Goal: Task Accomplishment & Management: Use online tool/utility

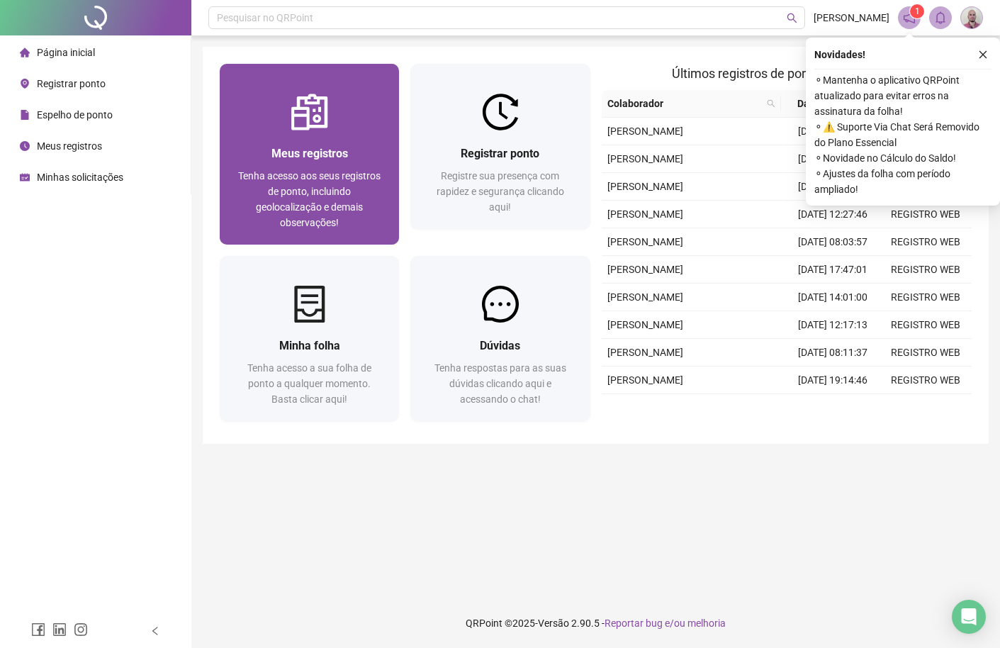
click at [304, 128] on img at bounding box center [309, 112] width 37 height 37
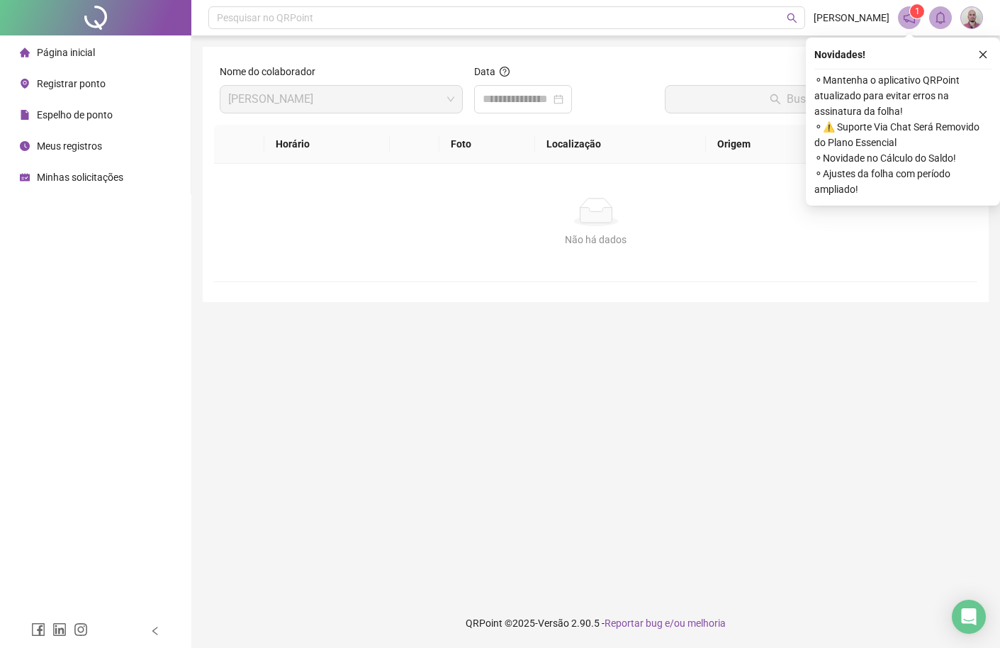
click at [77, 60] on div "Página inicial" at bounding box center [57, 52] width 75 height 28
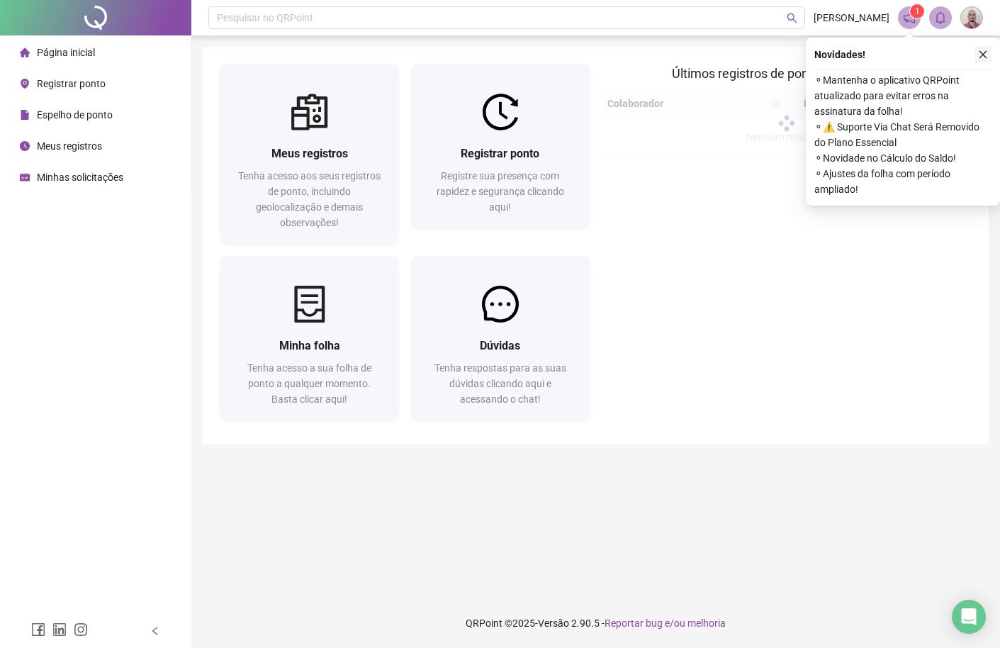
click at [981, 52] on icon "close" at bounding box center [983, 55] width 10 height 10
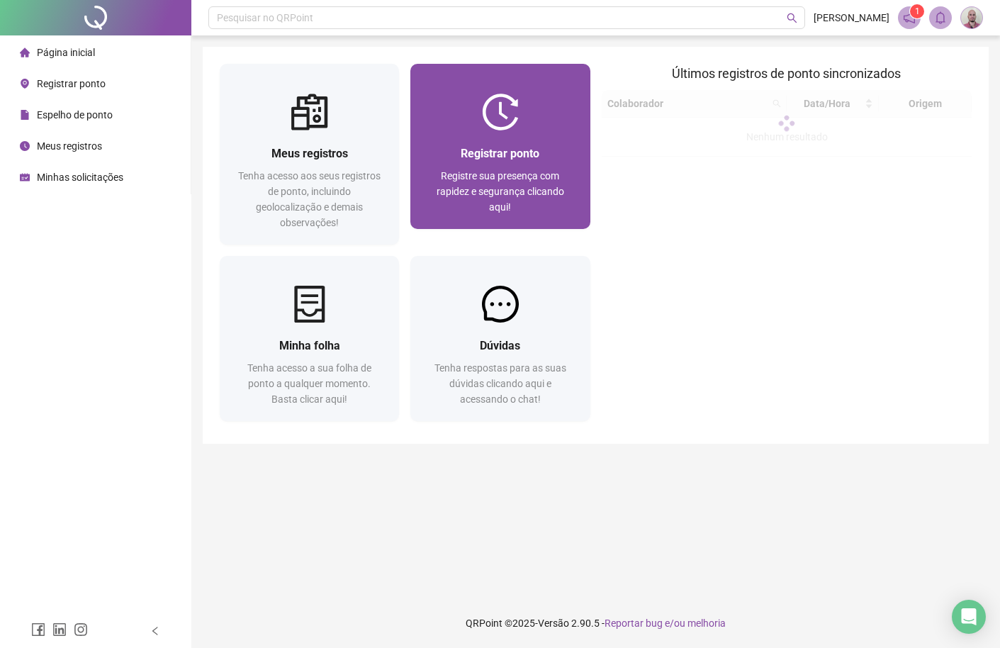
click at [513, 156] on span "Registrar ponto" at bounding box center [500, 153] width 79 height 13
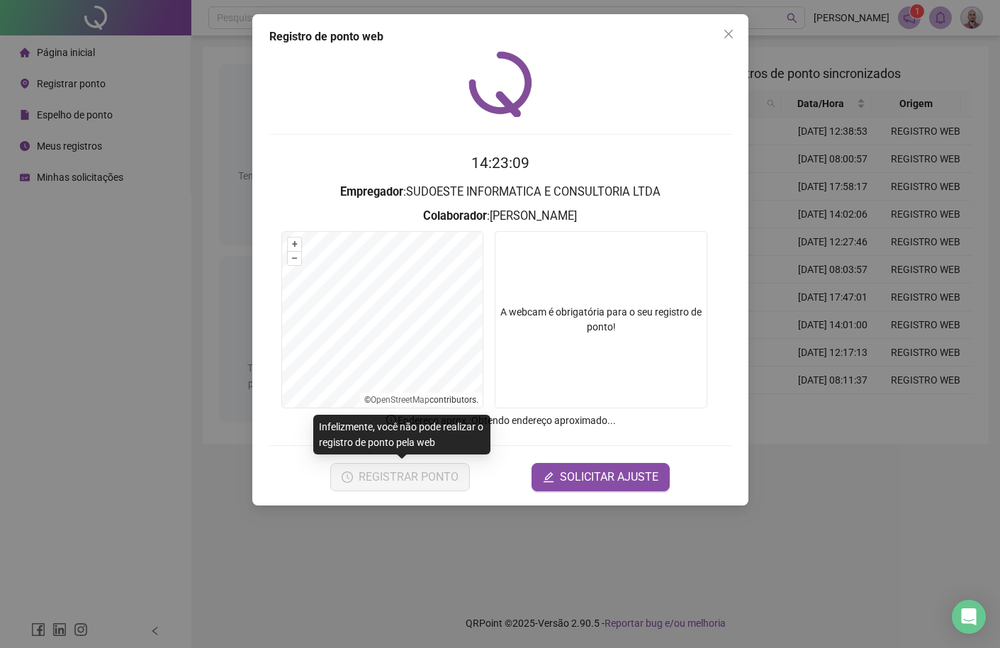
click at [443, 478] on span "REGISTRAR PONTO" at bounding box center [409, 476] width 100 height 17
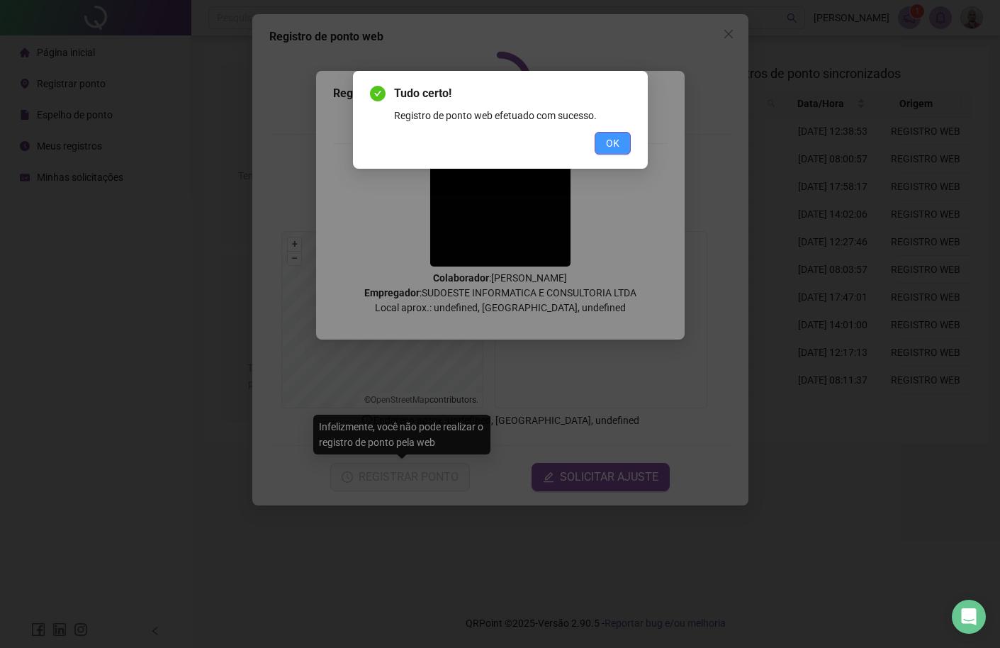
click at [614, 136] on span "OK" at bounding box center [612, 143] width 13 height 16
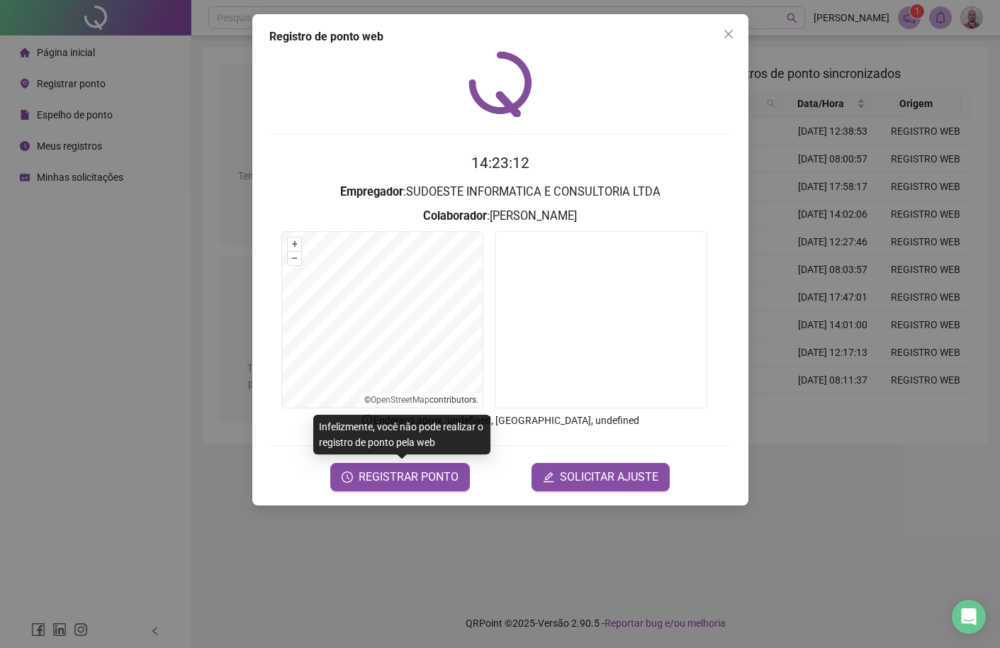
click at [108, 191] on div "Registro de ponto web 14:23:12 Empregador : SUDOESTE INFORMATICA E CONSULTORIA …" at bounding box center [500, 324] width 1000 height 648
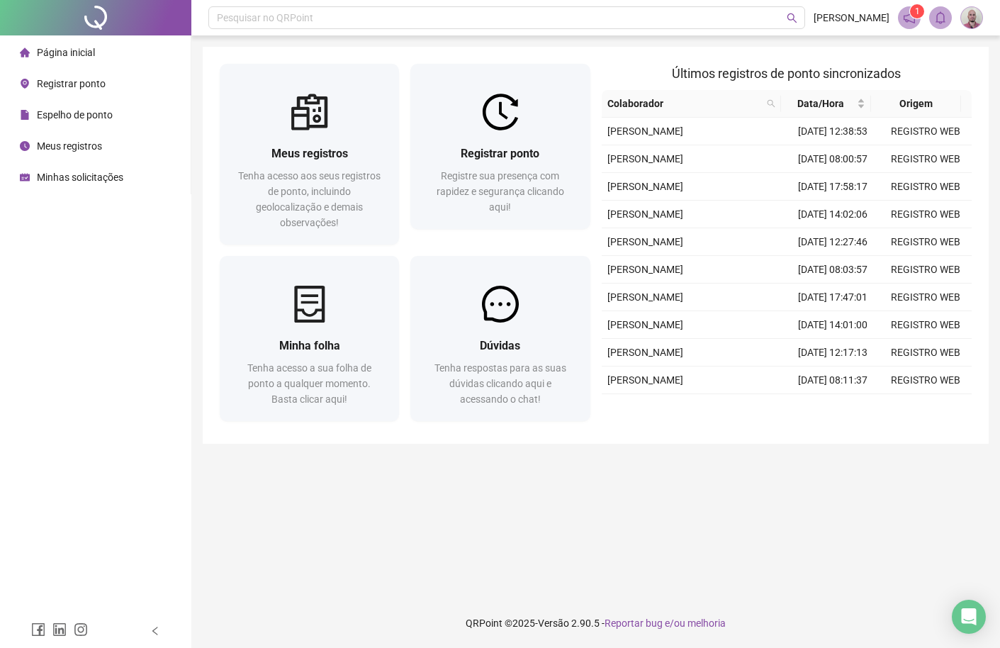
click at [80, 179] on span "Minhas solicitações" at bounding box center [80, 176] width 86 height 11
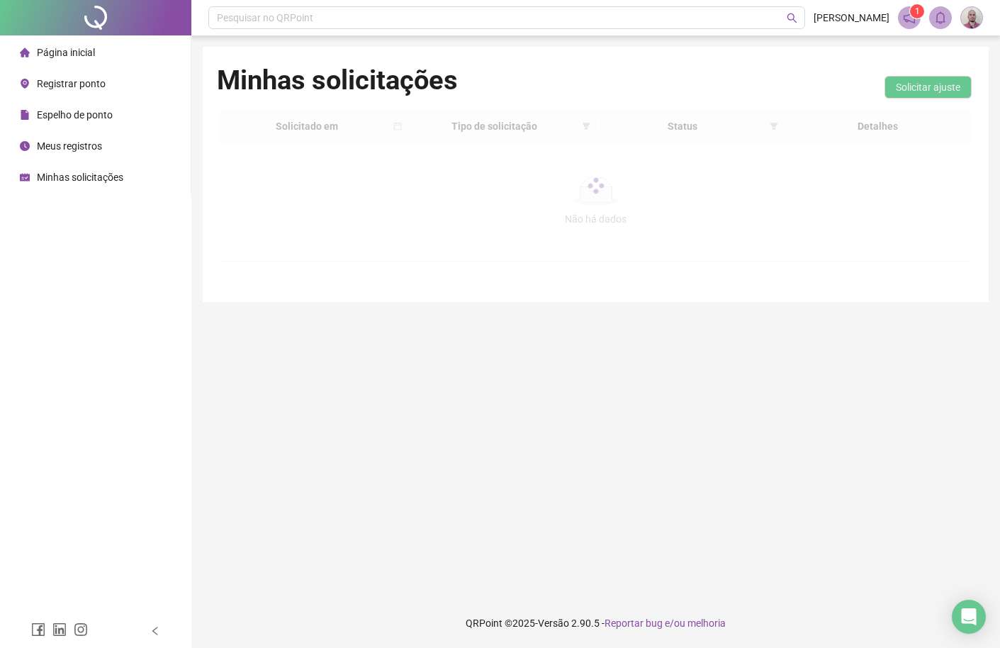
click at [73, 50] on span "Página inicial" at bounding box center [66, 52] width 58 height 11
